Goal: Navigation & Orientation: Find specific page/section

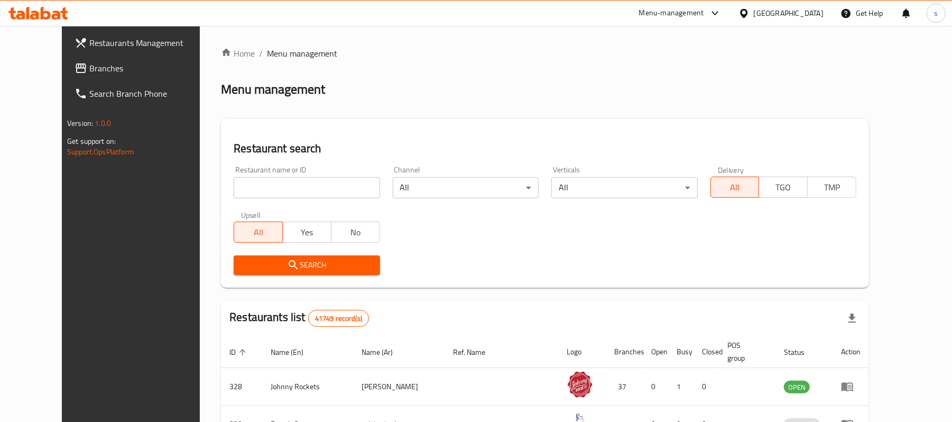
click at [806, 13] on div "[GEOGRAPHIC_DATA]" at bounding box center [789, 13] width 70 height 12
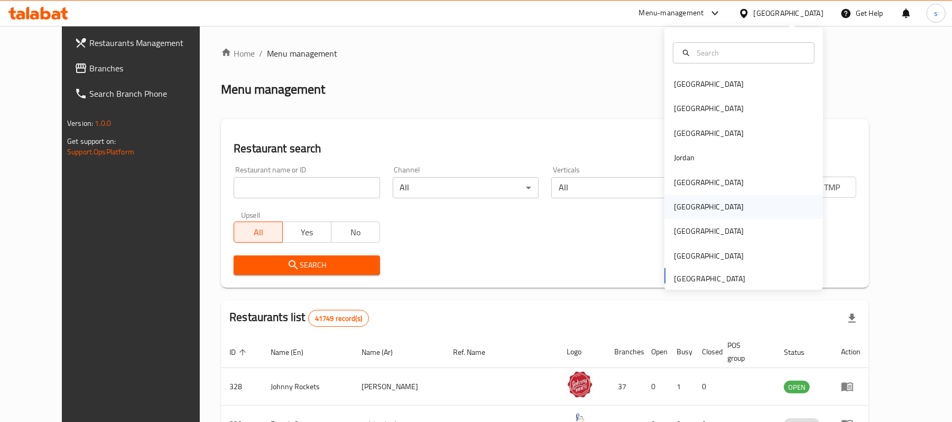
click at [688, 215] on div "Oman" at bounding box center [708, 207] width 87 height 24
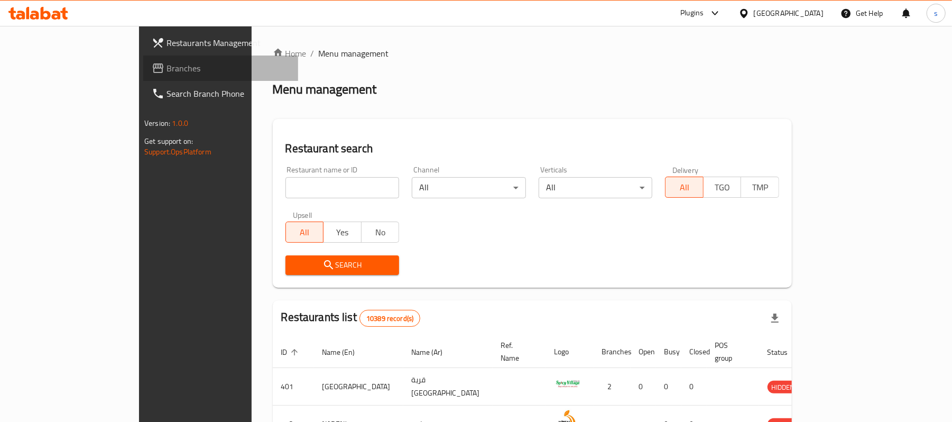
click at [167, 68] on span "Branches" at bounding box center [228, 68] width 123 height 13
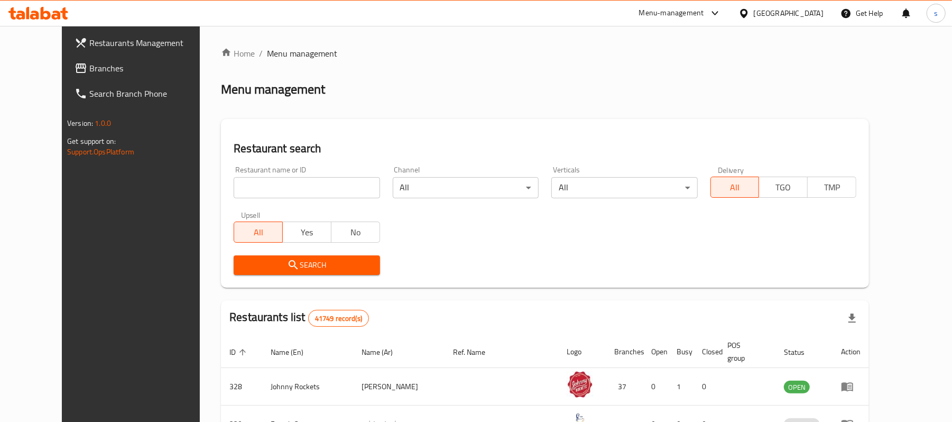
click at [676, 15] on div "Menu-management" at bounding box center [671, 13] width 65 height 13
click at [620, 83] on div "Global Quality Control Center" at bounding box center [620, 71] width 109 height 24
